Goal: Use online tool/utility: Utilize a website feature to perform a specific function

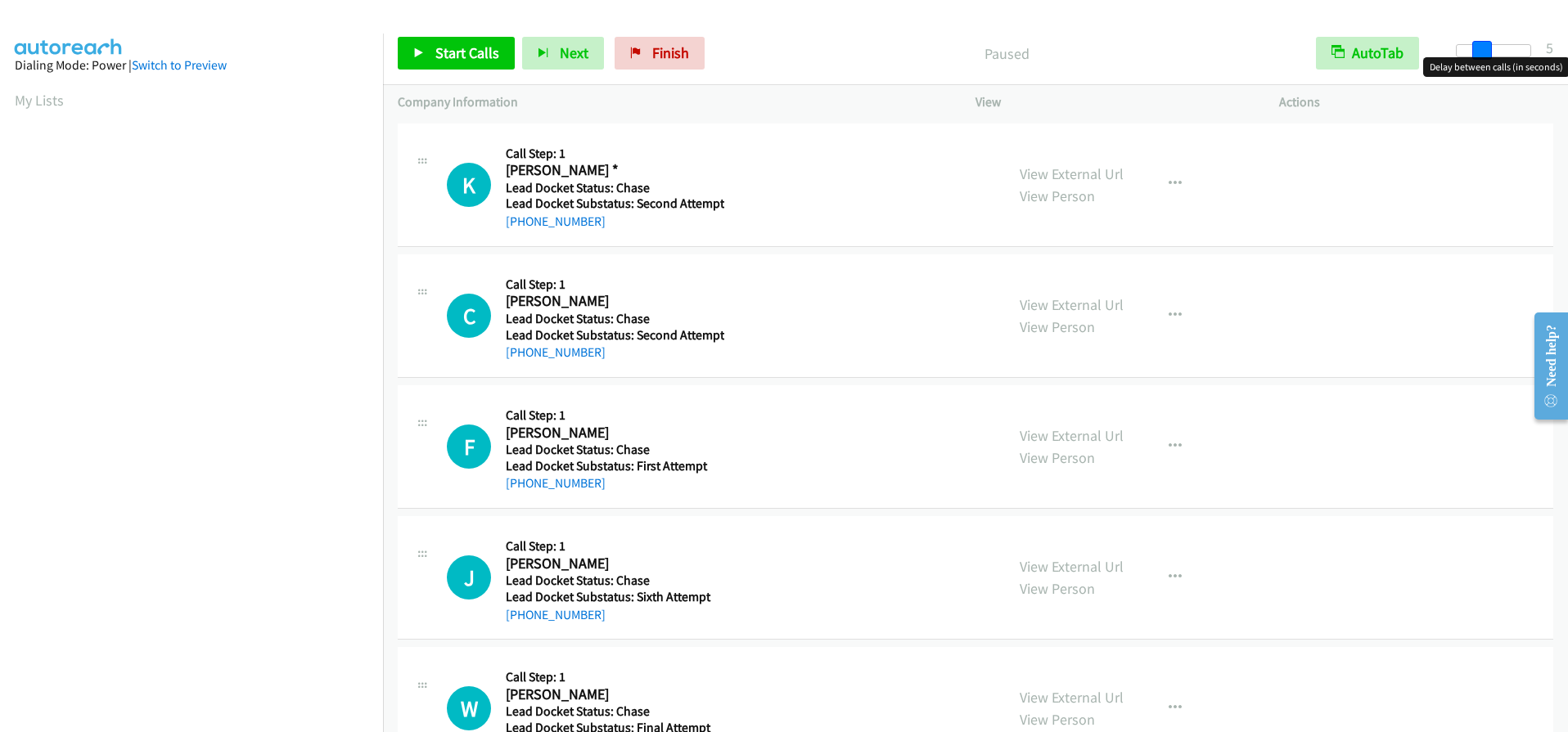
drag, startPoint x: 1454, startPoint y: 51, endPoint x: 1480, endPoint y: 56, distance: 26.5
click at [1480, 56] on span at bounding box center [1482, 50] width 19 height 19
click at [455, 51] on span "Start Calls" at bounding box center [467, 53] width 64 height 19
drag, startPoint x: 1449, startPoint y: 50, endPoint x: 1474, endPoint y: 50, distance: 25.0
click at [1474, 50] on span at bounding box center [1482, 50] width 19 height 19
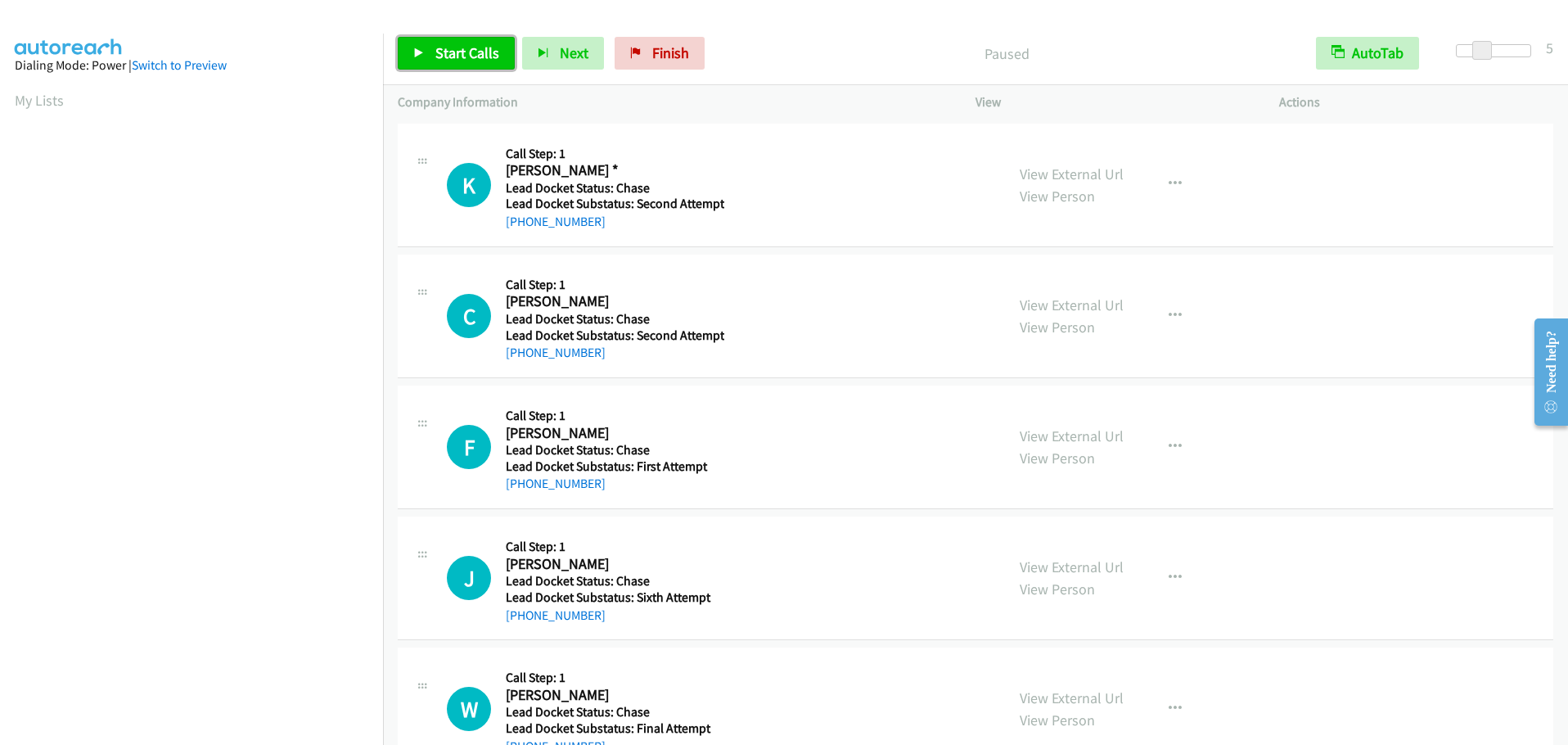
click at [475, 54] on span "Start Calls" at bounding box center [467, 53] width 64 height 19
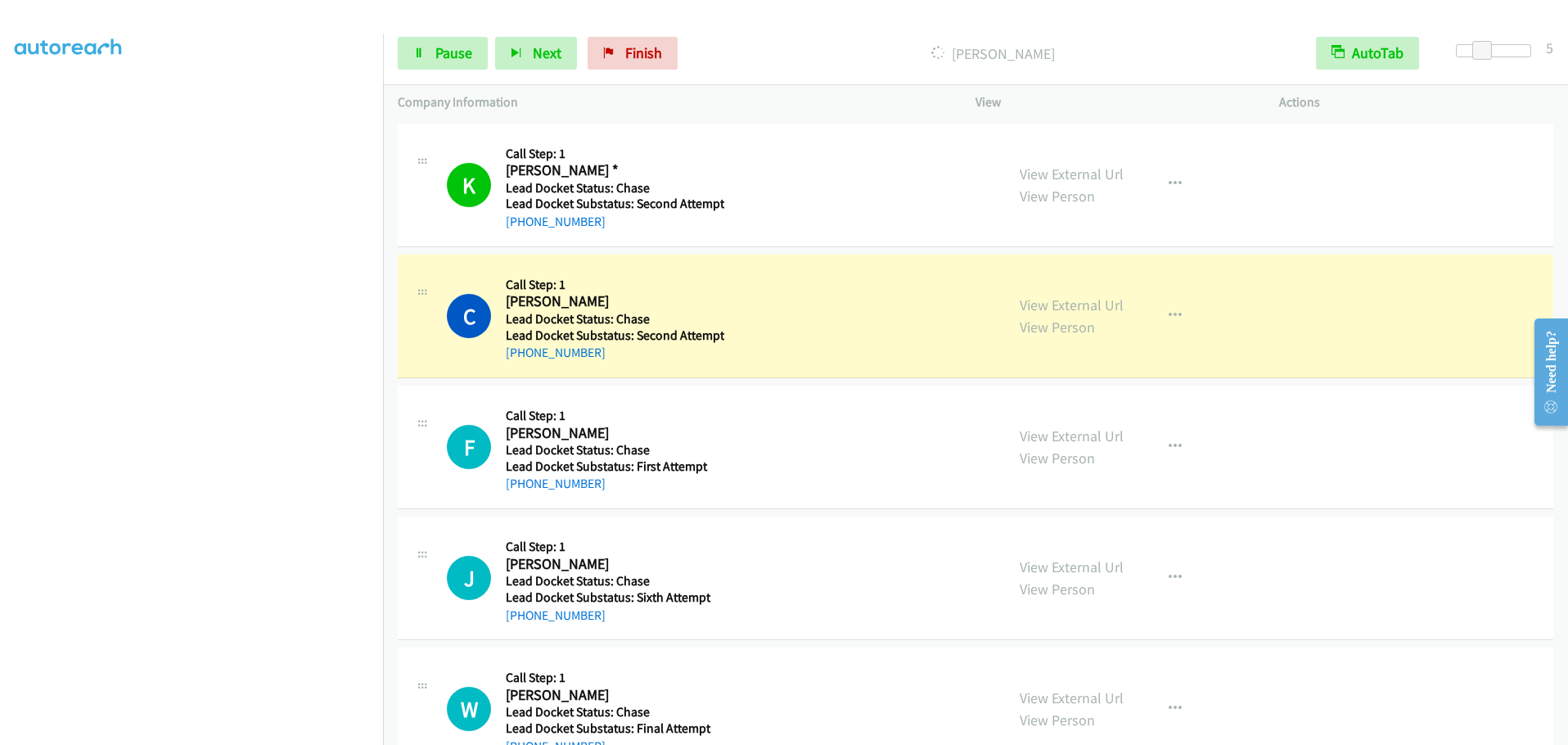
scroll to position [173, 0]
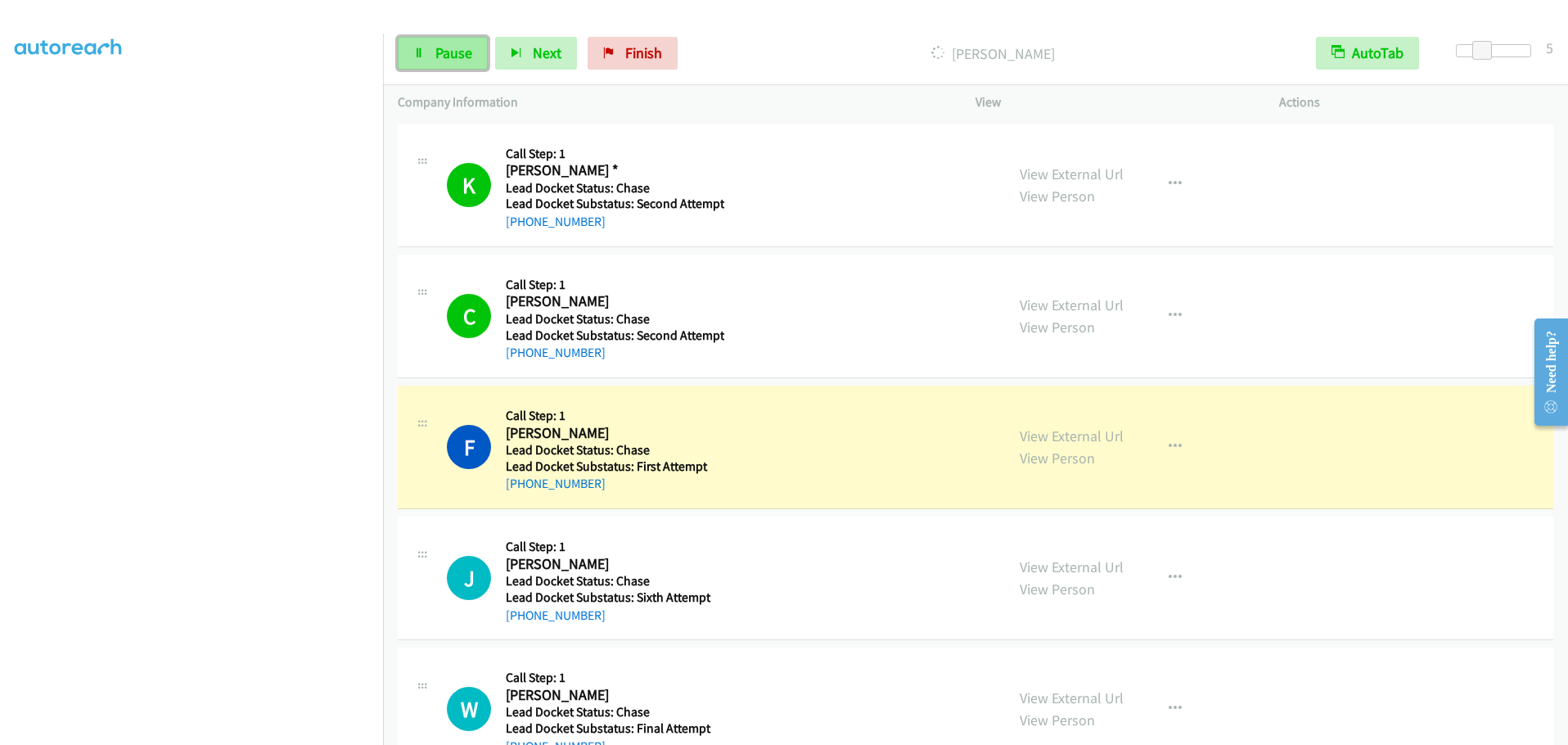
click at [443, 48] on span "Pause" at bounding box center [454, 53] width 37 height 19
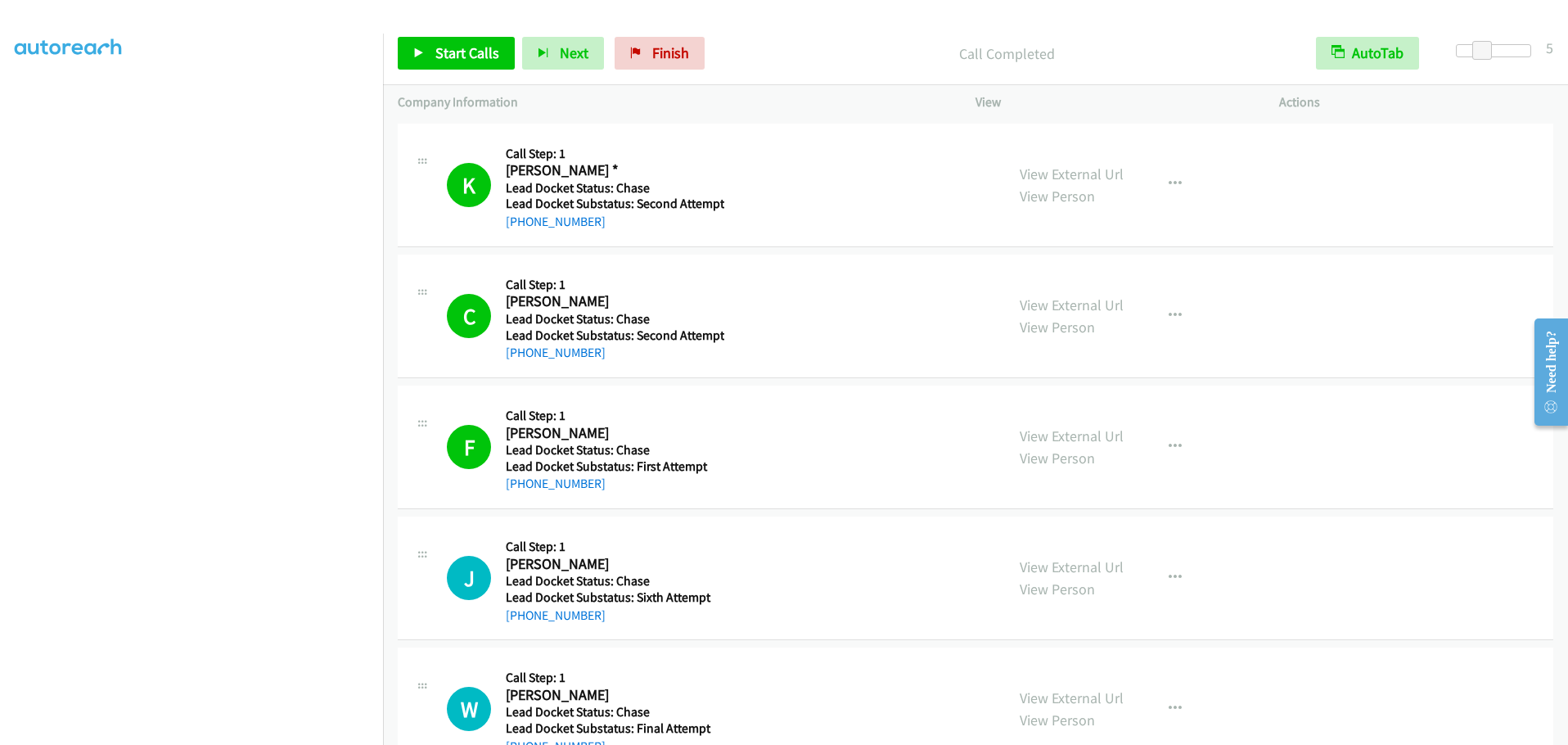
scroll to position [152, 0]
click at [445, 46] on span "Start Calls" at bounding box center [467, 53] width 64 height 19
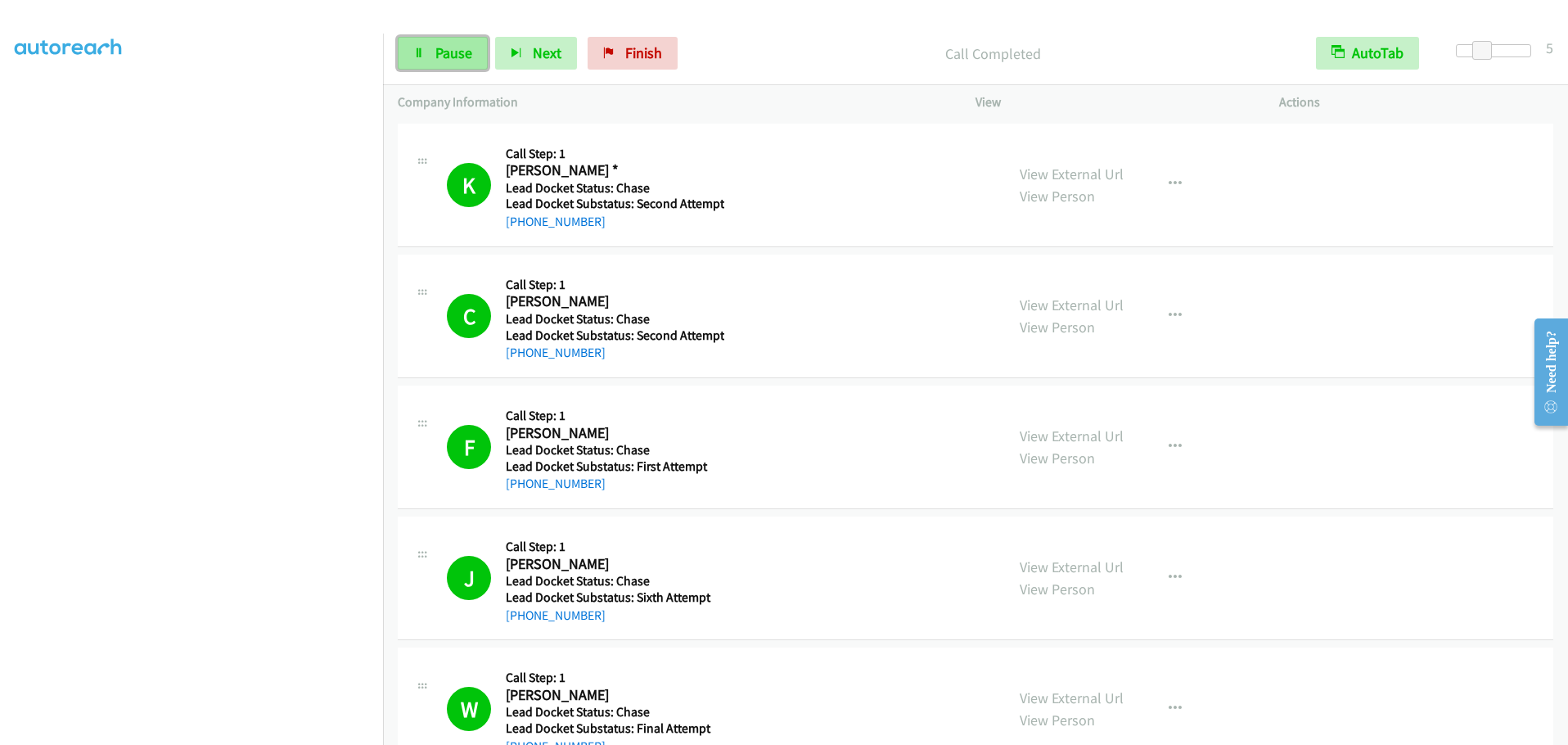
click at [450, 51] on span "Pause" at bounding box center [454, 53] width 37 height 19
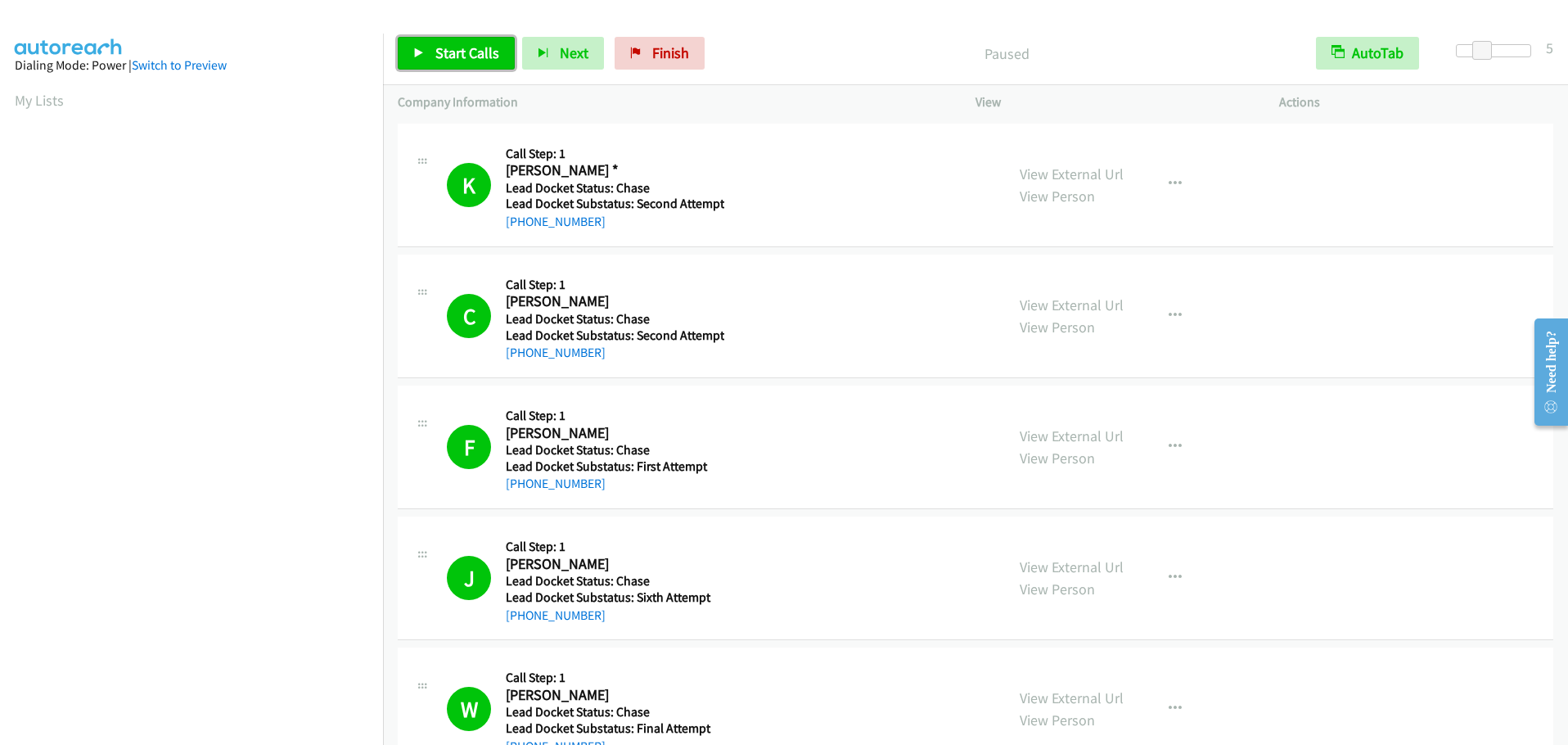
click at [463, 51] on span "Start Calls" at bounding box center [467, 53] width 64 height 19
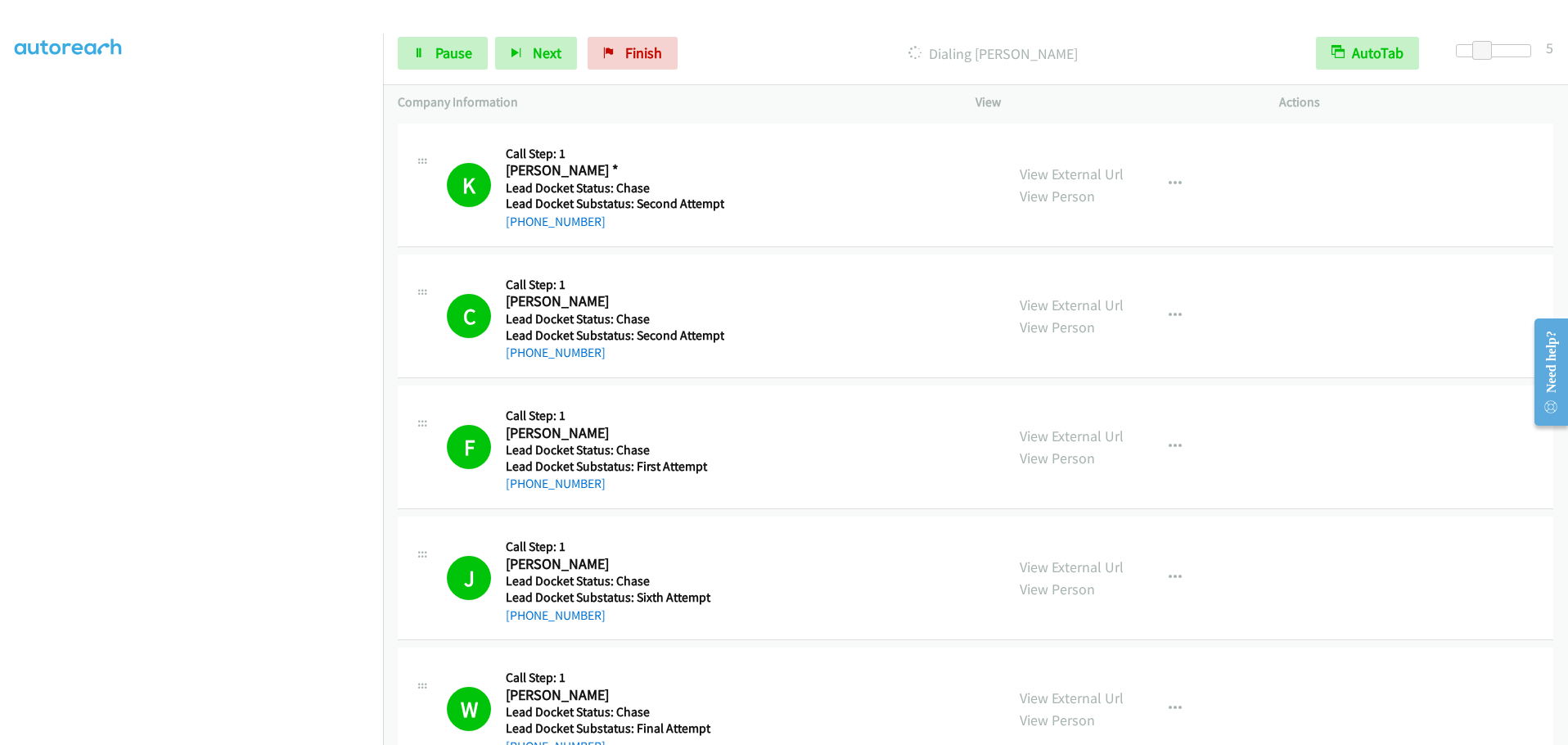
scroll to position [173, 0]
click at [454, 48] on span "Pause" at bounding box center [454, 53] width 37 height 19
click at [467, 49] on span "Start Calls" at bounding box center [467, 53] width 64 height 19
click at [437, 54] on span "Pause" at bounding box center [454, 53] width 37 height 19
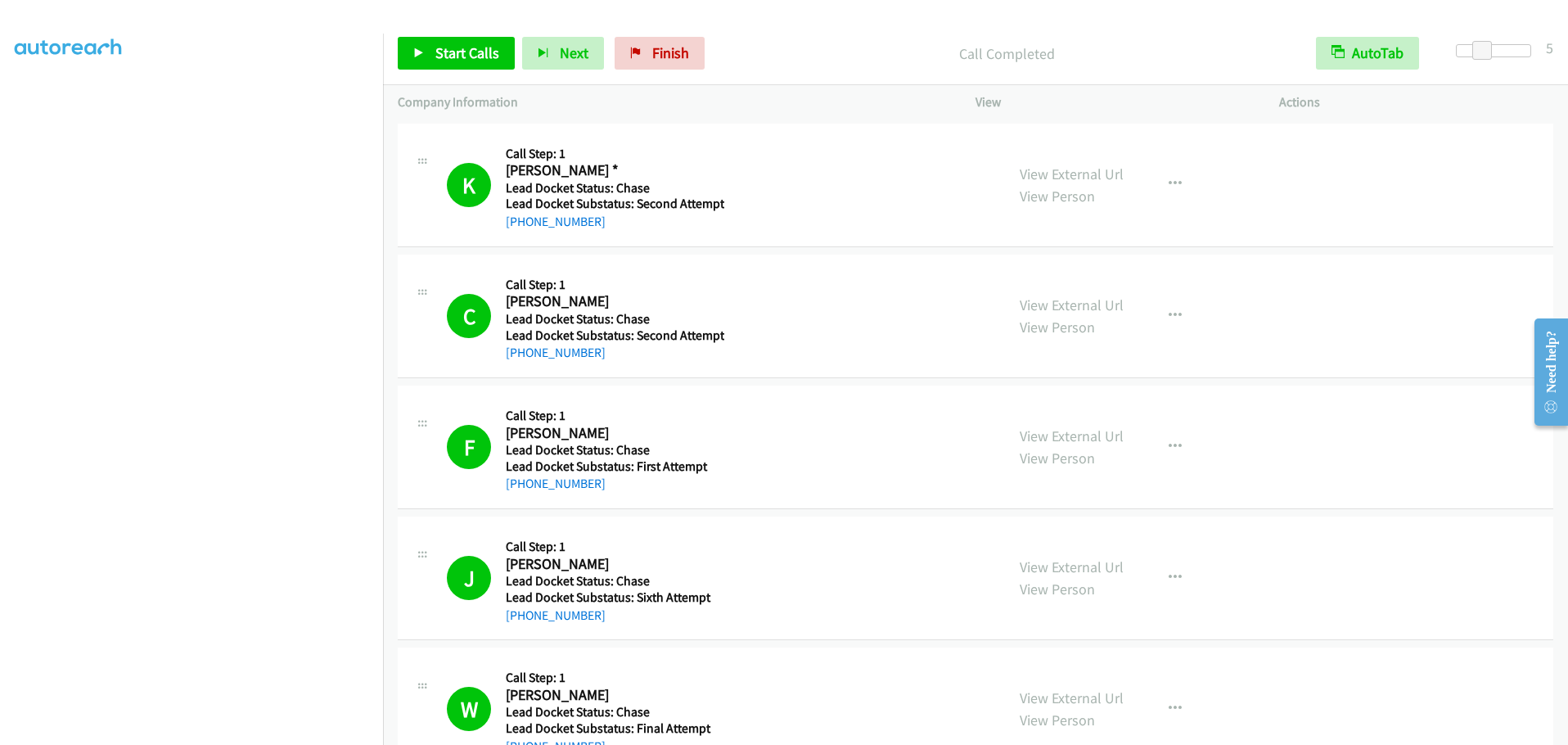
click at [9, 102] on aside "Dialing Mode: Power | Switch to Preview My Lists" at bounding box center [191, 349] width 383 height 907
click at [8, 98] on aside "Dialing Mode: Power | Switch to Preview My Lists" at bounding box center [191, 349] width 383 height 907
click at [465, 53] on span "Start Calls" at bounding box center [467, 53] width 64 height 19
click at [441, 54] on span "Pause" at bounding box center [454, 53] width 37 height 19
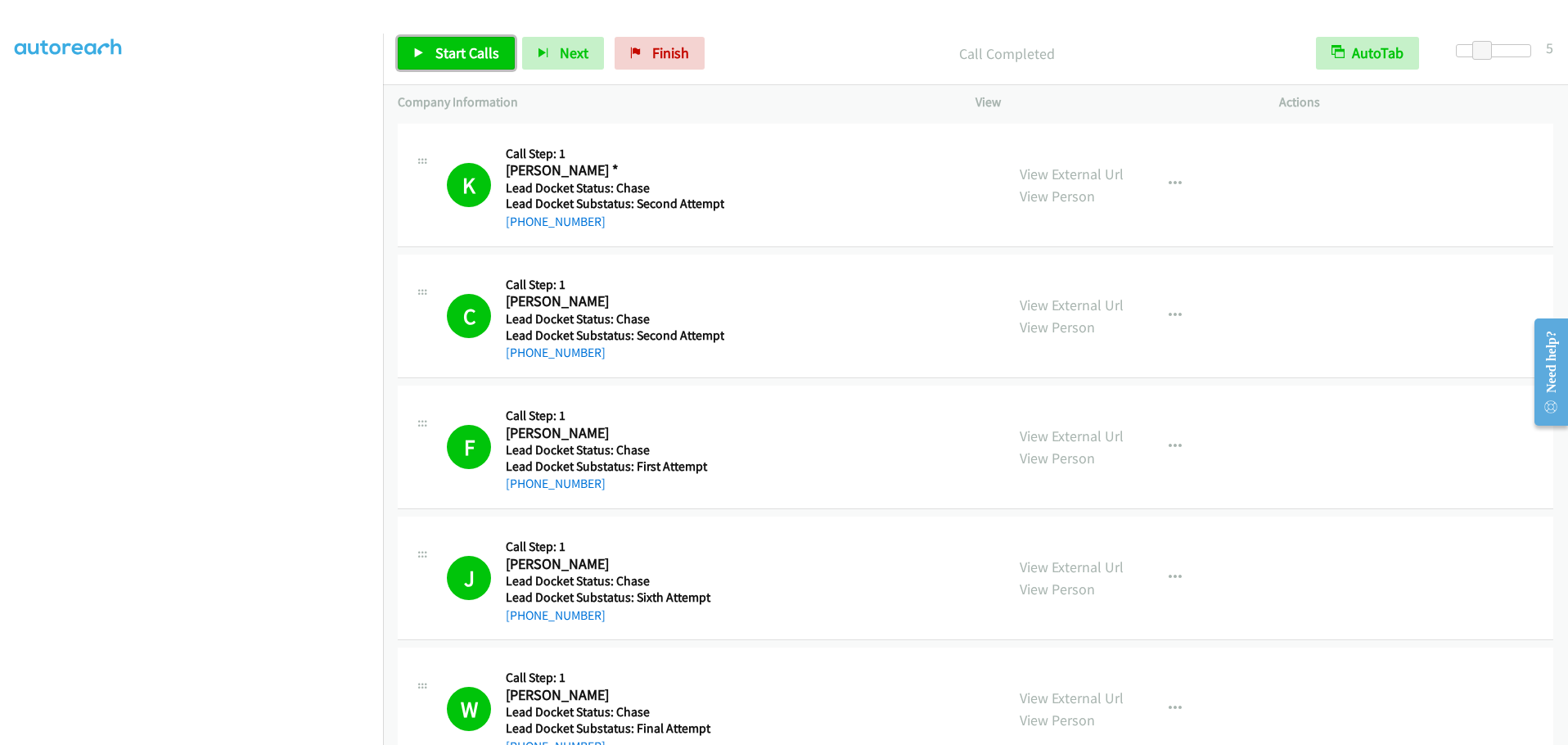
click at [452, 56] on span "Start Calls" at bounding box center [467, 53] width 64 height 19
click at [441, 56] on span "Pause" at bounding box center [454, 53] width 37 height 19
click at [464, 53] on span "Start Calls" at bounding box center [467, 53] width 64 height 19
click at [421, 59] on link "Pause" at bounding box center [443, 53] width 90 height 33
drag, startPoint x: 452, startPoint y: 61, endPoint x: 455, endPoint y: 50, distance: 11.4
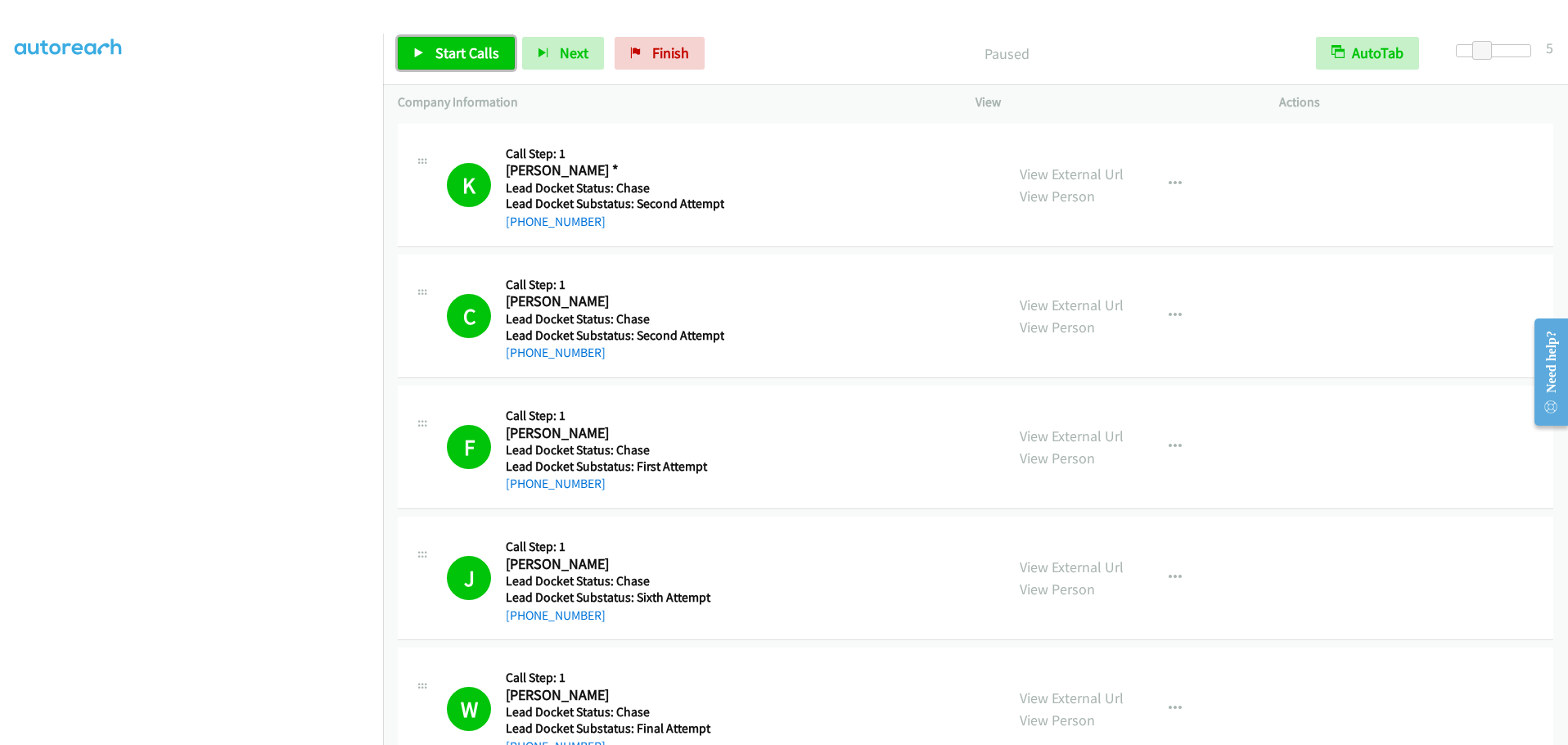
click at [452, 61] on span "Start Calls" at bounding box center [467, 53] width 64 height 19
click at [447, 60] on span "Pause" at bounding box center [454, 53] width 37 height 19
click at [450, 54] on span "Start Calls" at bounding box center [467, 53] width 64 height 19
click at [428, 51] on link "Pause" at bounding box center [443, 53] width 90 height 33
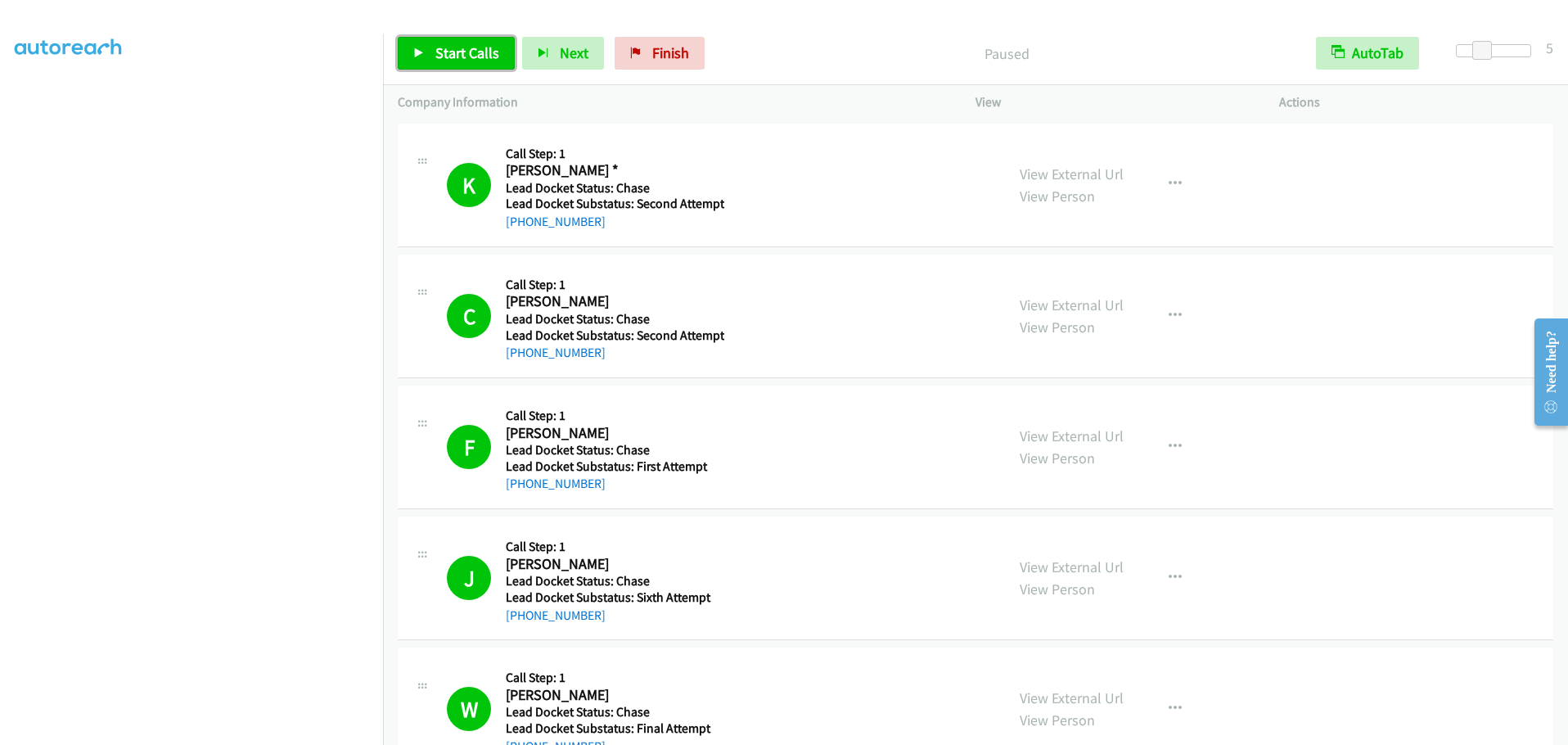
click at [450, 53] on span "Start Calls" at bounding box center [467, 53] width 64 height 19
click at [431, 49] on link "Pause" at bounding box center [443, 53] width 90 height 33
click at [464, 51] on span "Start Calls" at bounding box center [467, 53] width 64 height 19
click at [449, 59] on span "Pause" at bounding box center [454, 53] width 37 height 19
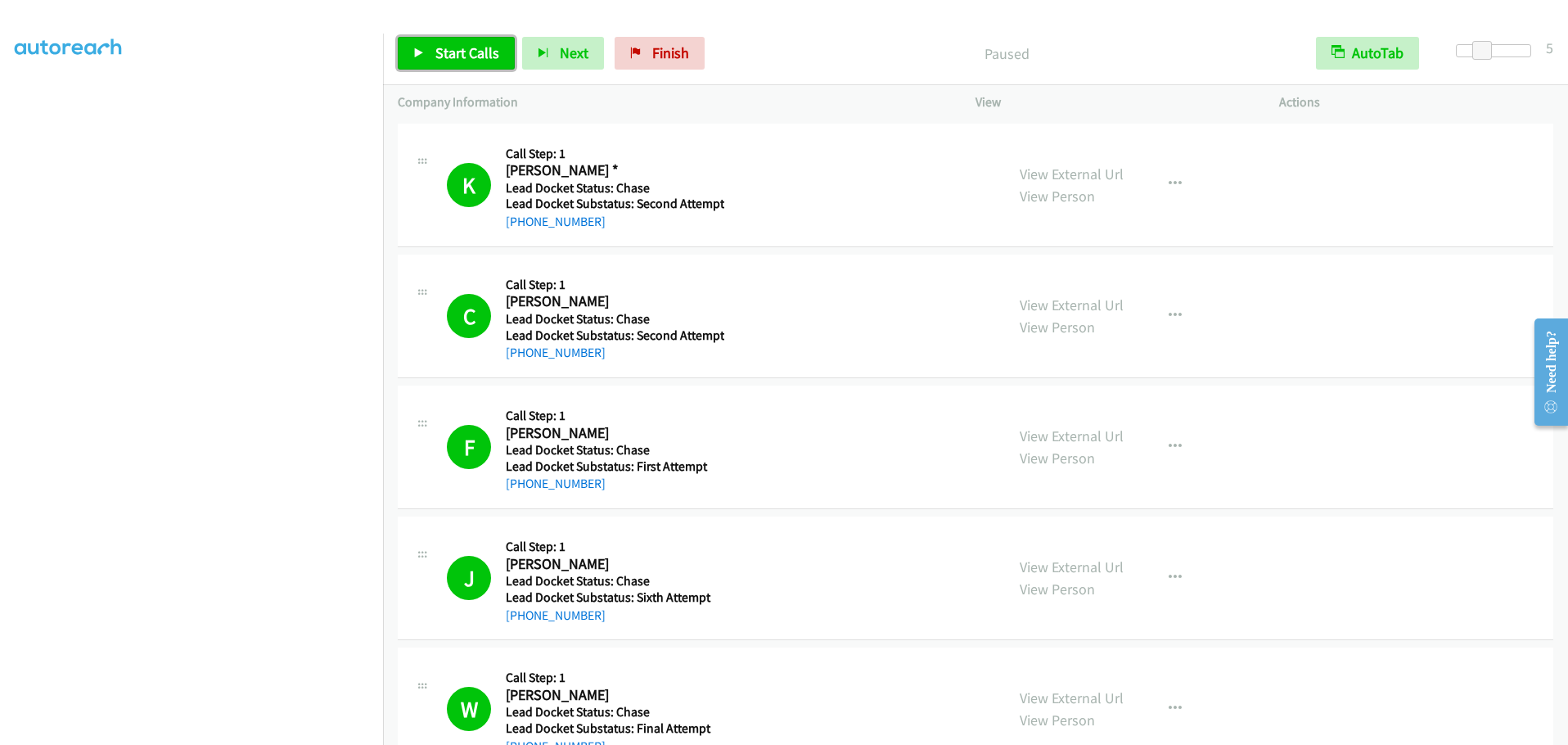
click at [448, 44] on span "Start Calls" at bounding box center [467, 53] width 64 height 19
click at [444, 52] on span "Pause" at bounding box center [454, 53] width 37 height 19
click at [474, 51] on span "Start Calls" at bounding box center [467, 53] width 64 height 19
click at [442, 51] on span "Pause" at bounding box center [454, 53] width 37 height 19
click at [438, 51] on span "Start Calls" at bounding box center [467, 53] width 64 height 19
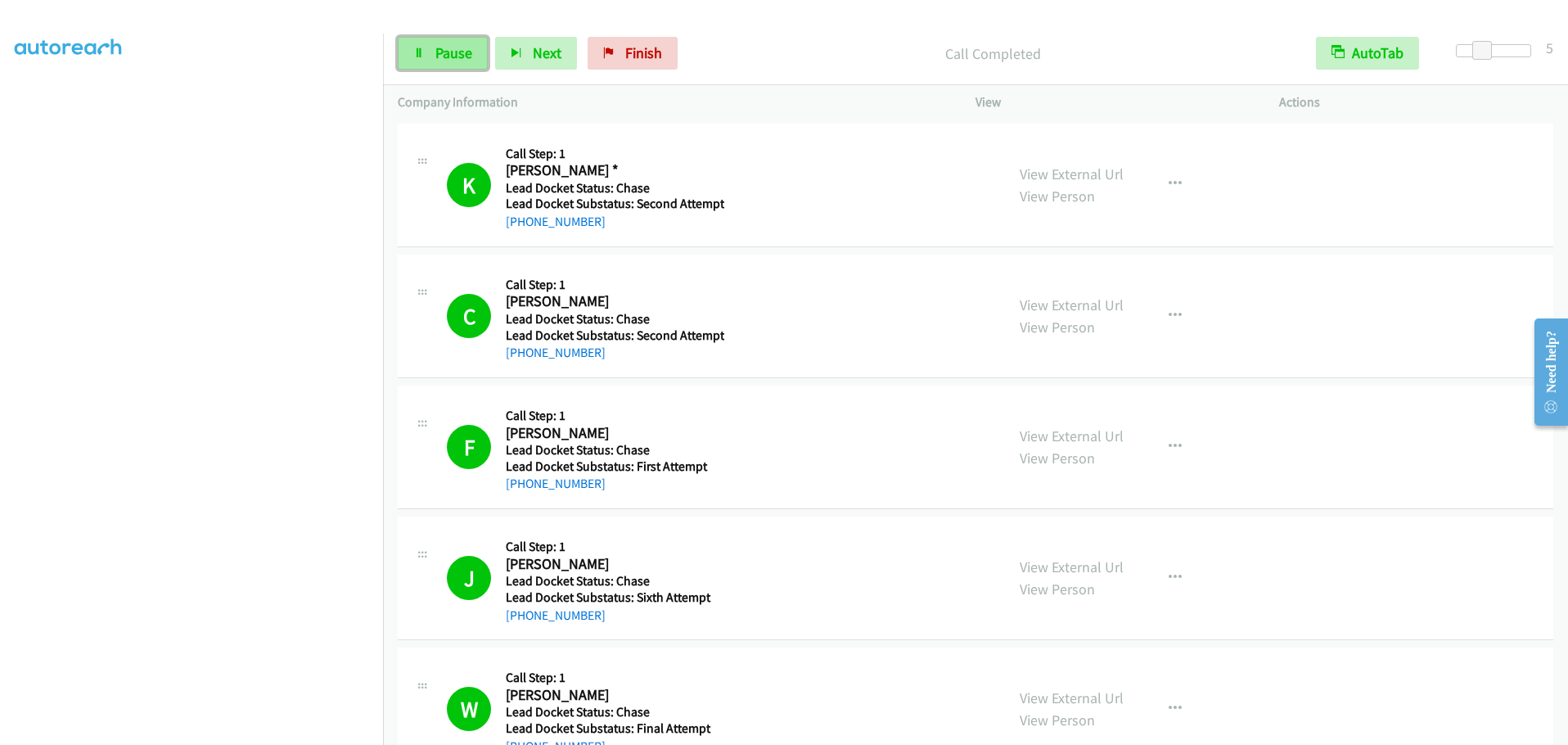
click at [427, 52] on link "Pause" at bounding box center [443, 53] width 90 height 33
